Goal: Task Accomplishment & Management: Manage account settings

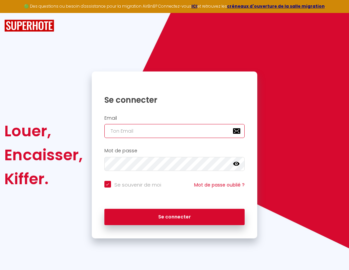
type input "l"
checkbox input "true"
type input "le"
checkbox input "true"
type input "les"
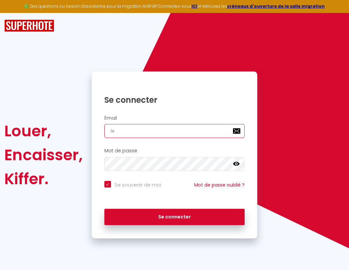
checkbox input "true"
type input "lesp"
checkbox input "true"
type input "lespa"
checkbox input "true"
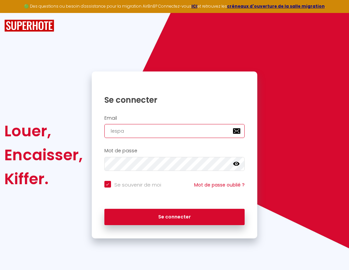
type input "lespac"
checkbox input "true"
type input "lespace"
checkbox input "true"
type input "lespaced"
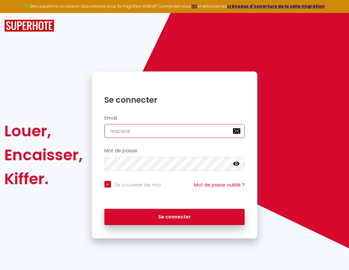
checkbox input "true"
type input "l"
checkbox input "true"
type input "lespacede"
checkbox input "true"
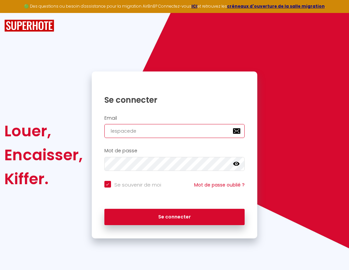
type input "le"
checkbox input "true"
type input "lespacedet"
checkbox input "true"
type input "les"
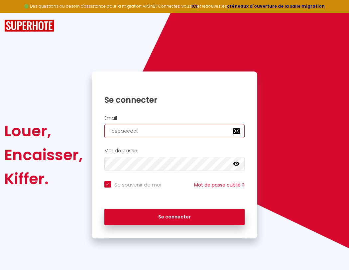
checkbox input "true"
type input "lespacedete"
checkbox input "true"
type input "lesp"
checkbox input "true"
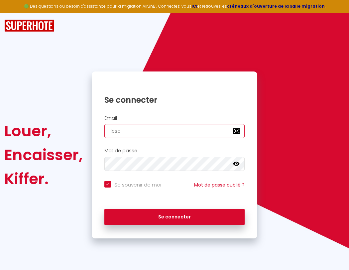
type input "lespacedeten"
checkbox input "true"
type input "lespa"
checkbox input "true"
type input "lespacedetent"
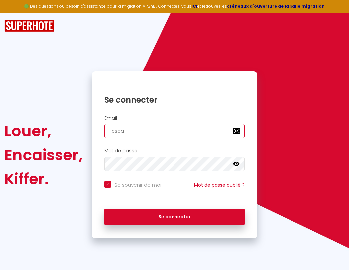
checkbox input "true"
type input "lespac"
checkbox input "true"
type input "lespacedetente"
checkbox input "true"
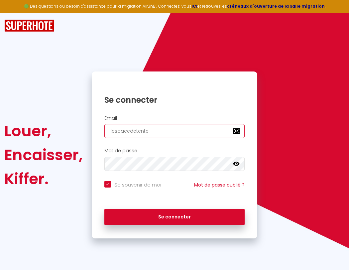
type input "l"
checkbox input "true"
type input "lespace"
checkbox input "true"
type input "le"
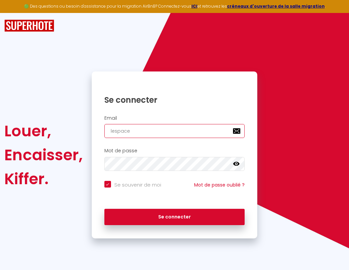
checkbox input "true"
type input "lespaced"
checkbox input "true"
type input "les"
checkbox input "true"
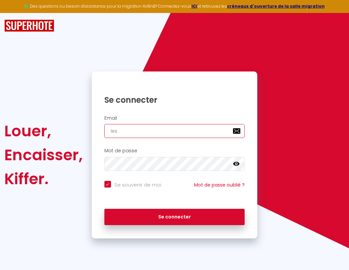
type input "lespacede"
checkbox input "true"
type input "lesp"
checkbox input "true"
type input "lespacedet"
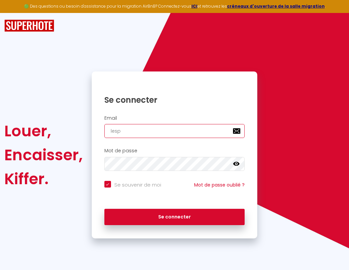
checkbox input "true"
type input "lespa"
checkbox input "true"
type input "lespacedete"
checkbox input "true"
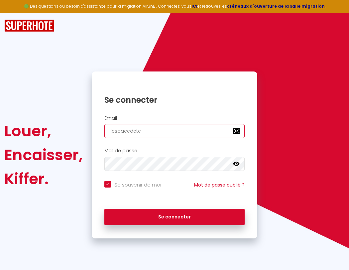
type input "lespac"
checkbox input "true"
type input "lespacedeten"
checkbox input "true"
type input "lespace"
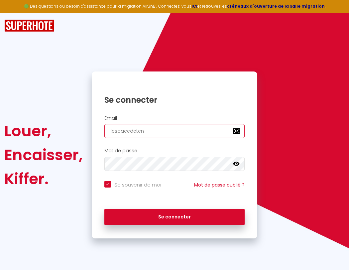
checkbox input "true"
